Goal: Information Seeking & Learning: Learn about a topic

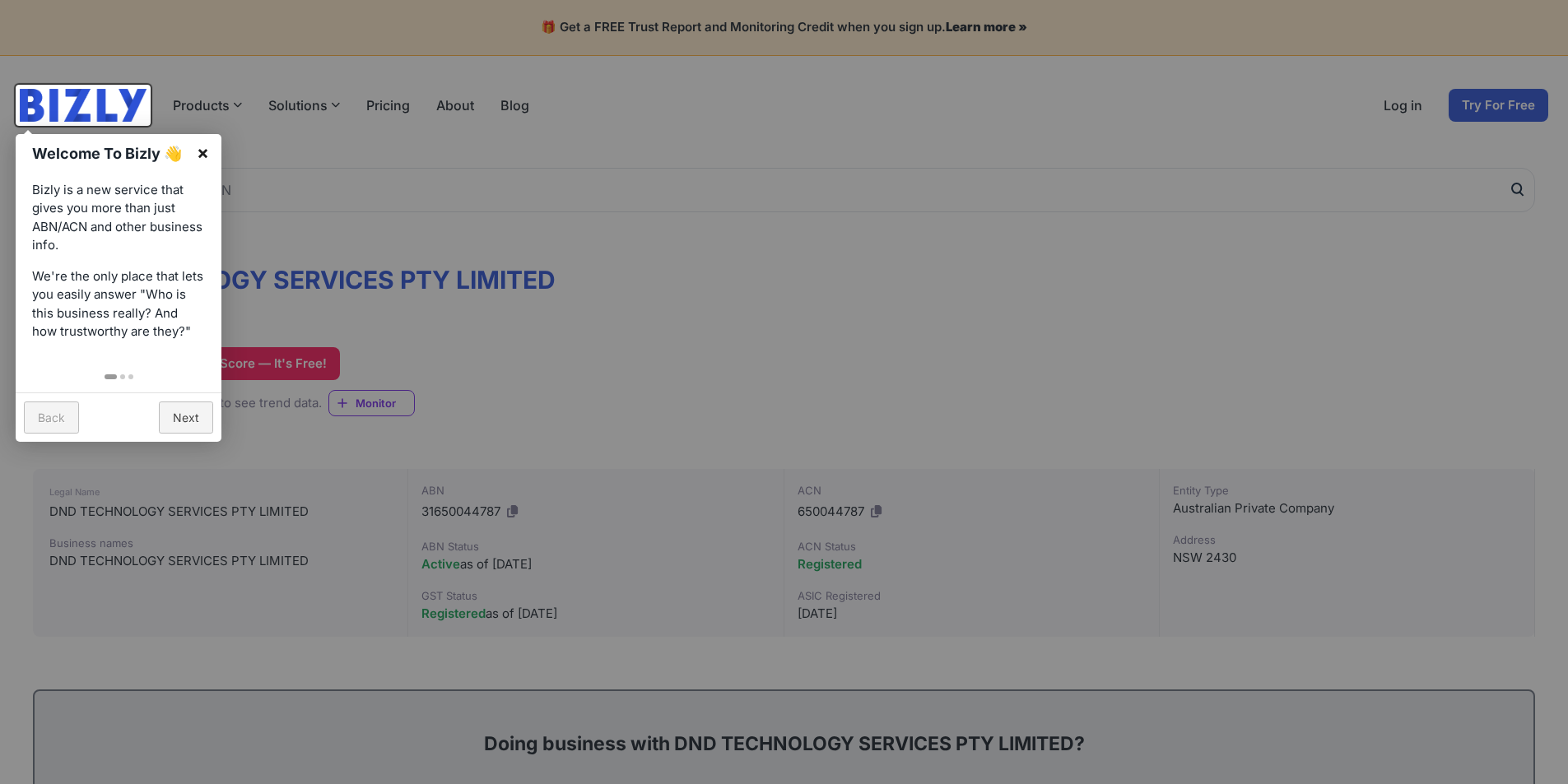
click at [191, 154] on link "×" at bounding box center [202, 152] width 37 height 37
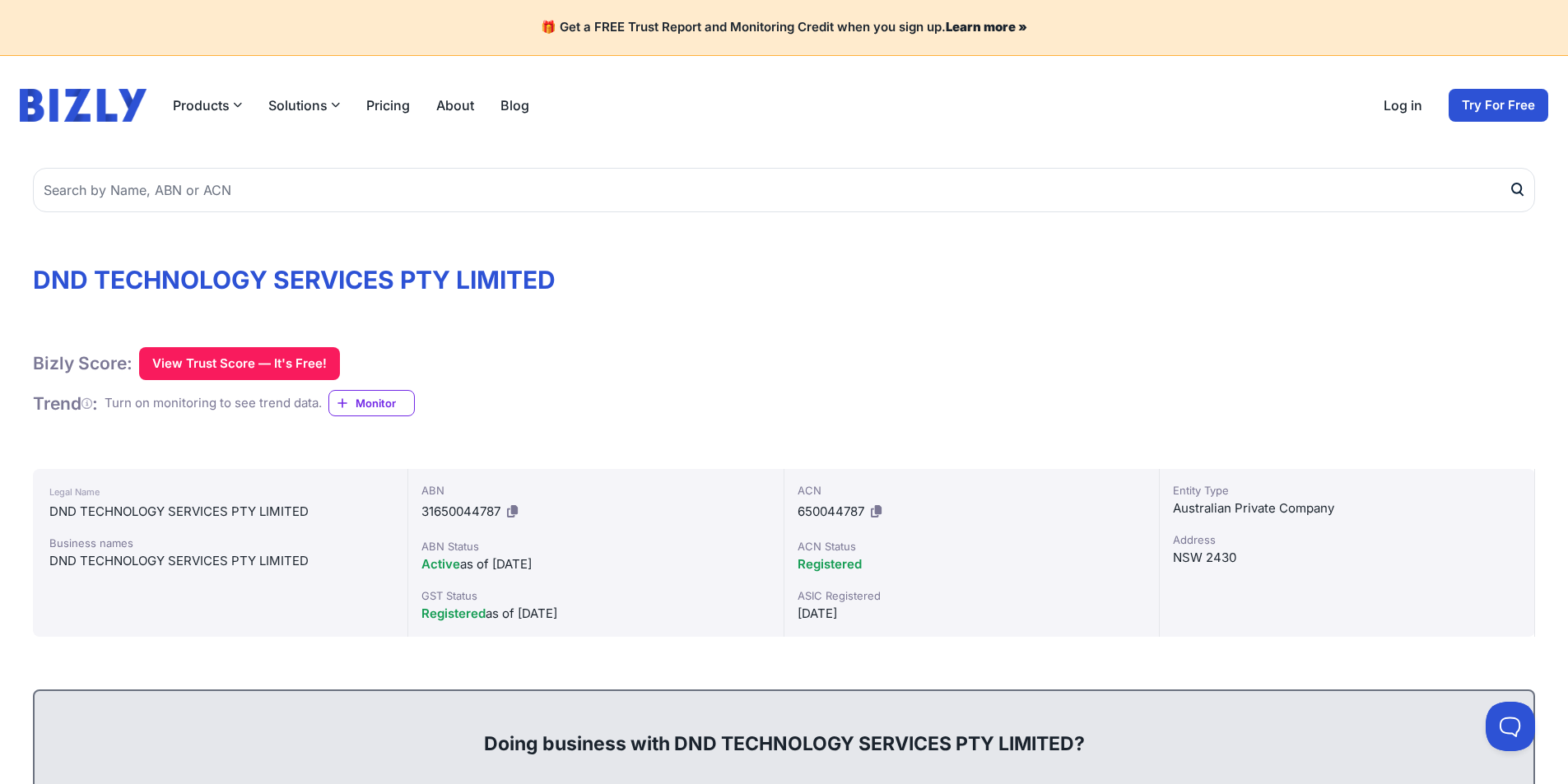
click at [200, 561] on div "DND TECHNOLOGY SERVICES PTY LIMITED" at bounding box center [219, 561] width 341 height 20
click at [161, 523] on div "Legal Name DND TECHNOLOGY SERVICES PTY LIMITED Business names DND TECHNOLOGY SE…" at bounding box center [220, 553] width 375 height 168
click at [160, 521] on div "DND TECHNOLOGY SERVICES PTY LIMITED" at bounding box center [219, 512] width 341 height 20
click at [513, 516] on icon at bounding box center [512, 511] width 10 height 12
